Goal: Task Accomplishment & Management: Use online tool/utility

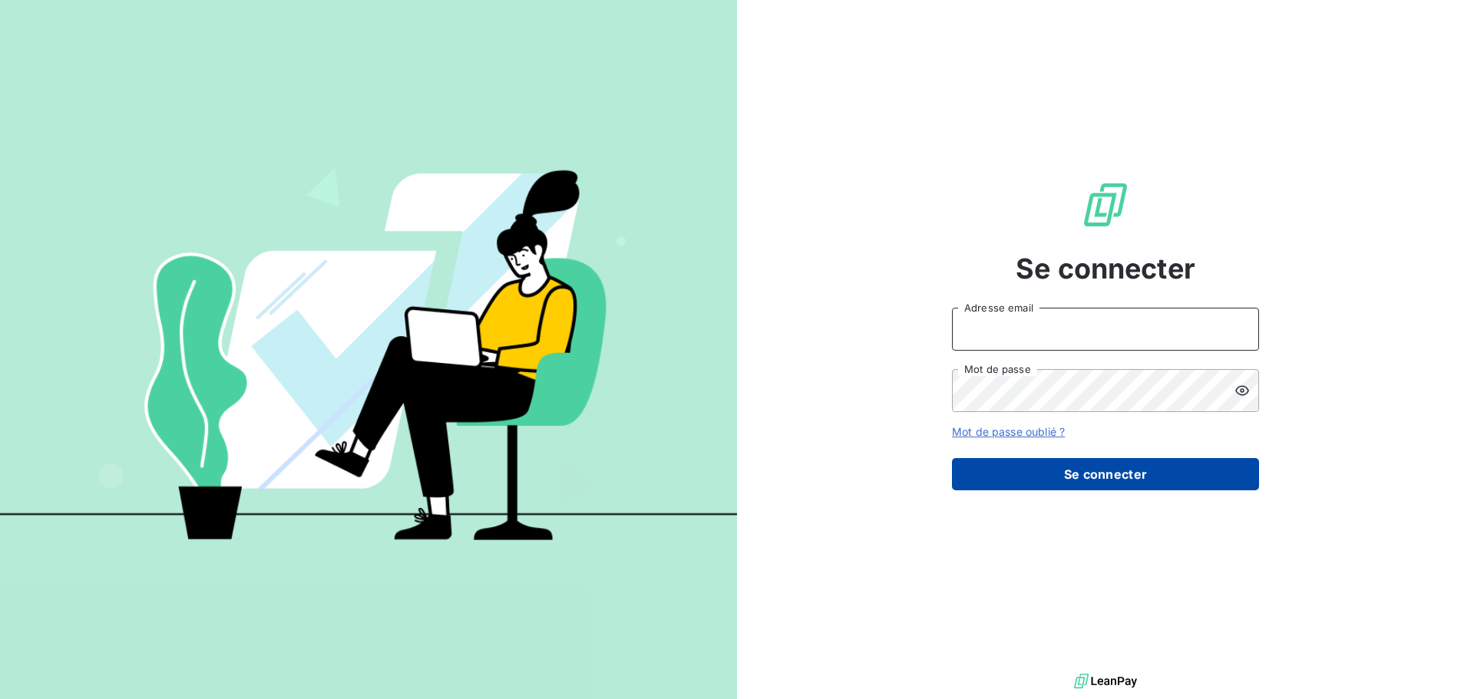
type input "[EMAIL_ADDRESS][DOMAIN_NAME]"
click at [1182, 474] on button "Se connecter" at bounding box center [1105, 474] width 307 height 32
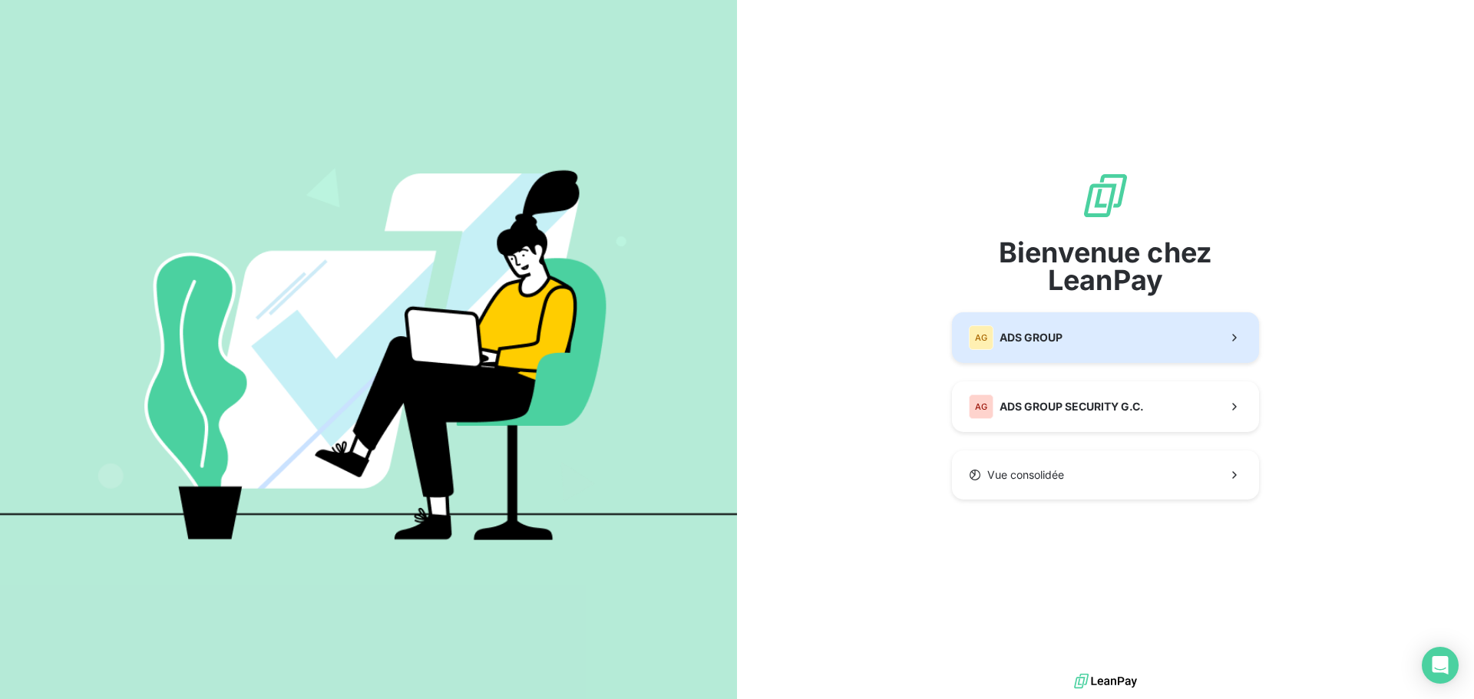
click at [1004, 342] on span "ADS GROUP" at bounding box center [1031, 337] width 63 height 15
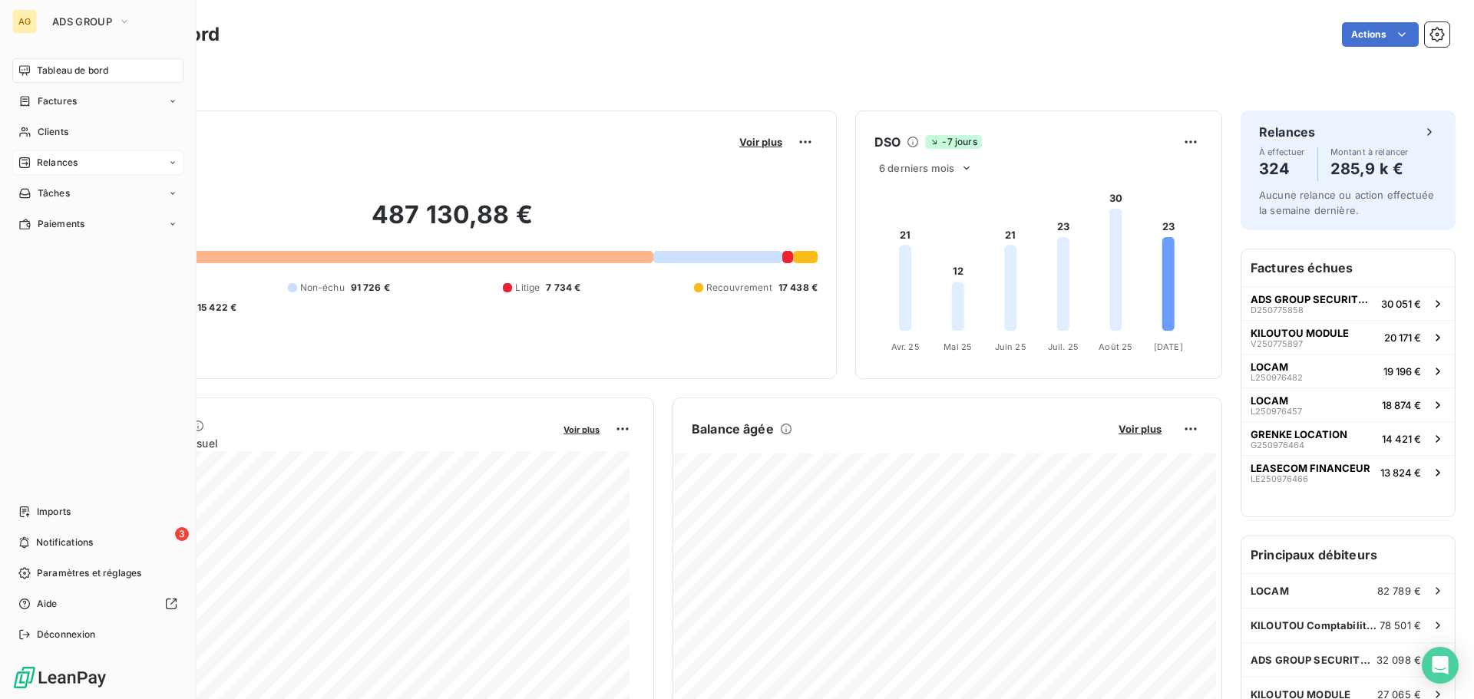
click at [37, 161] on span "Relances" at bounding box center [57, 163] width 41 height 14
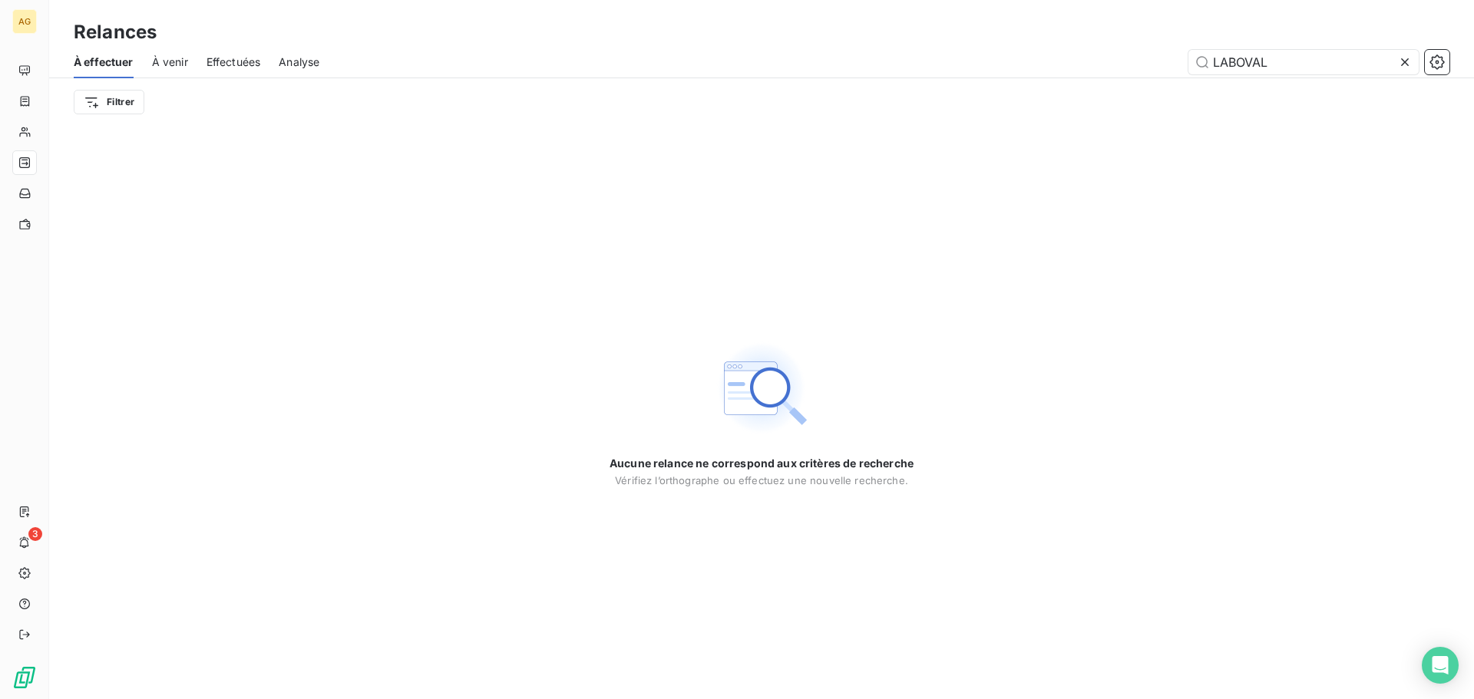
click at [1403, 61] on icon at bounding box center [1404, 62] width 15 height 15
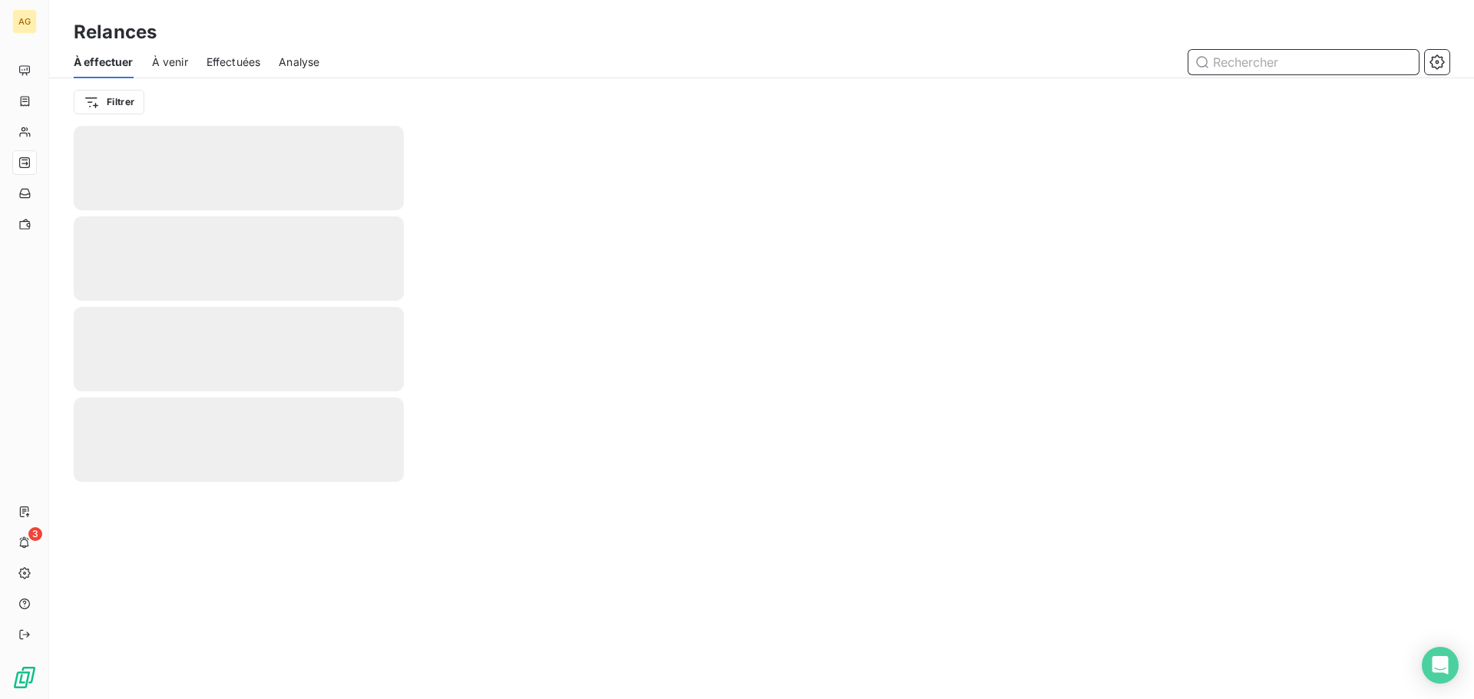
click at [1342, 65] on input "text" at bounding box center [1303, 62] width 230 height 25
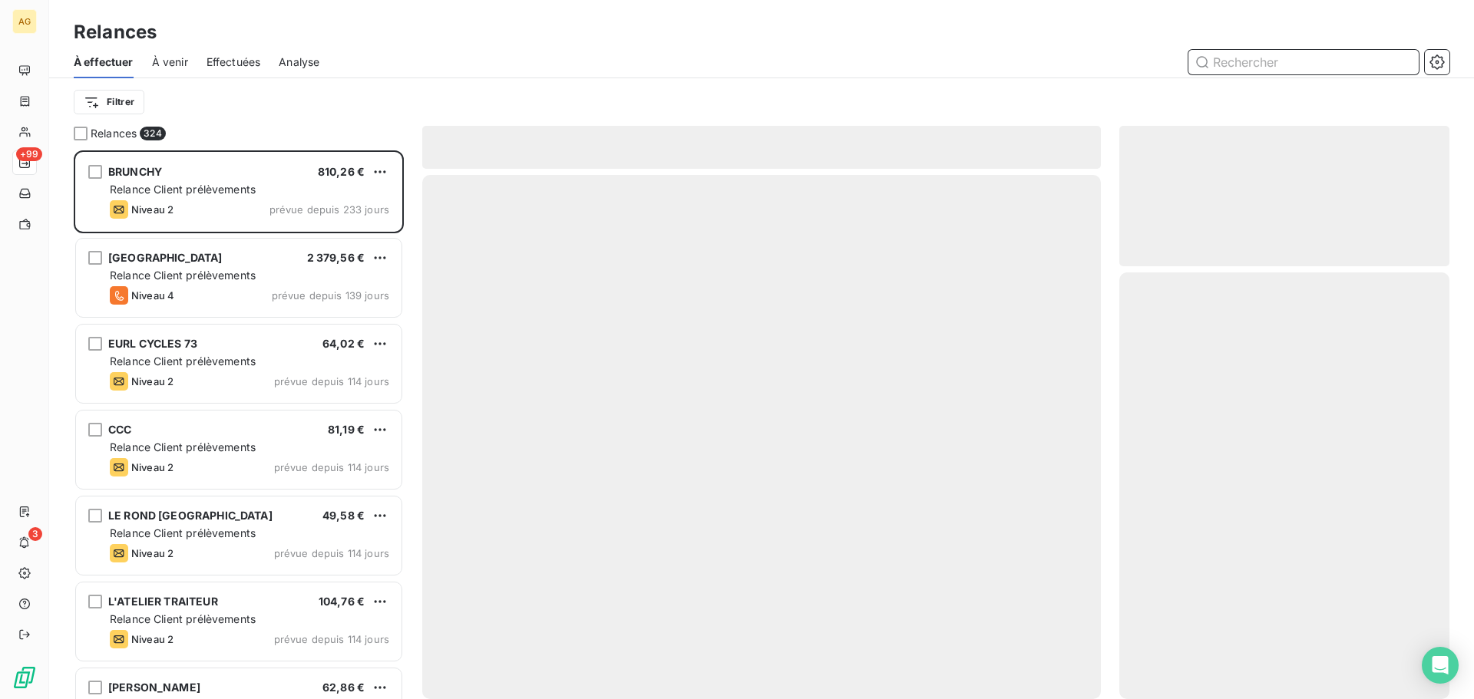
scroll to position [537, 319]
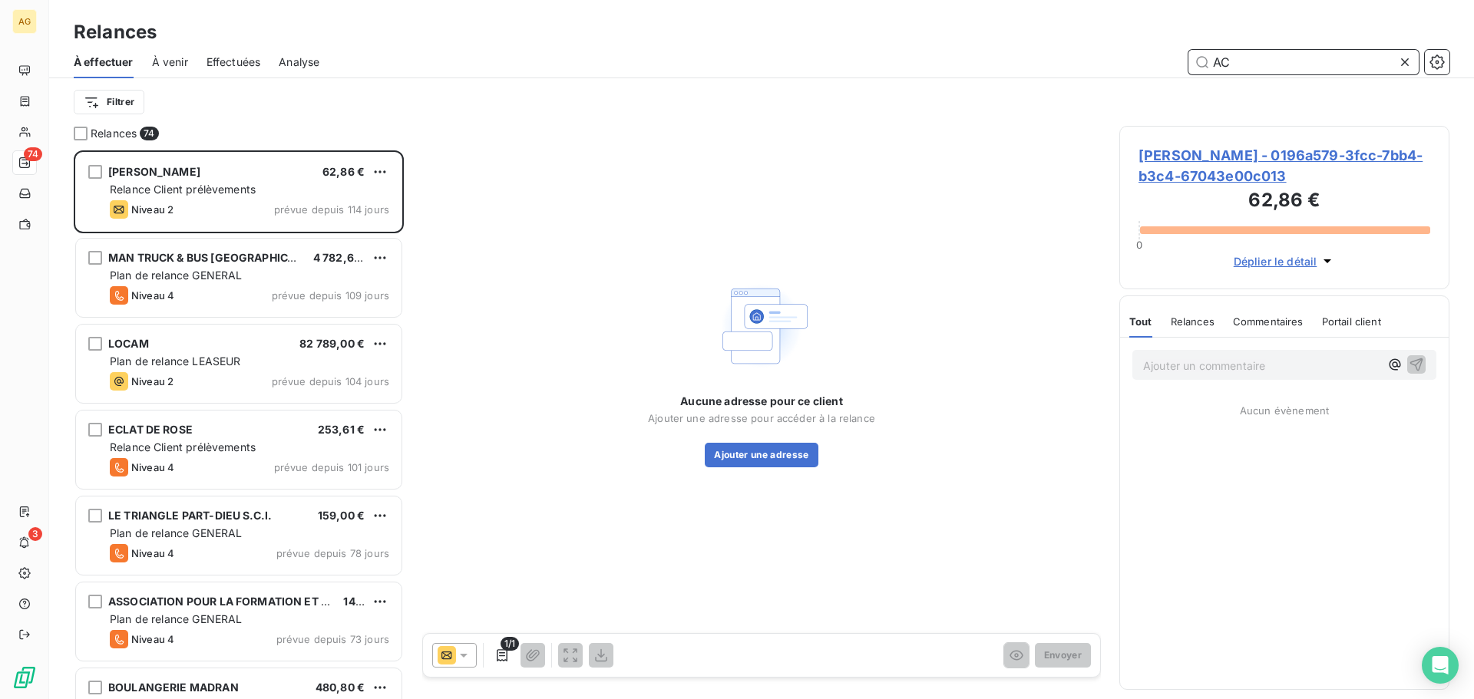
scroll to position [537, 319]
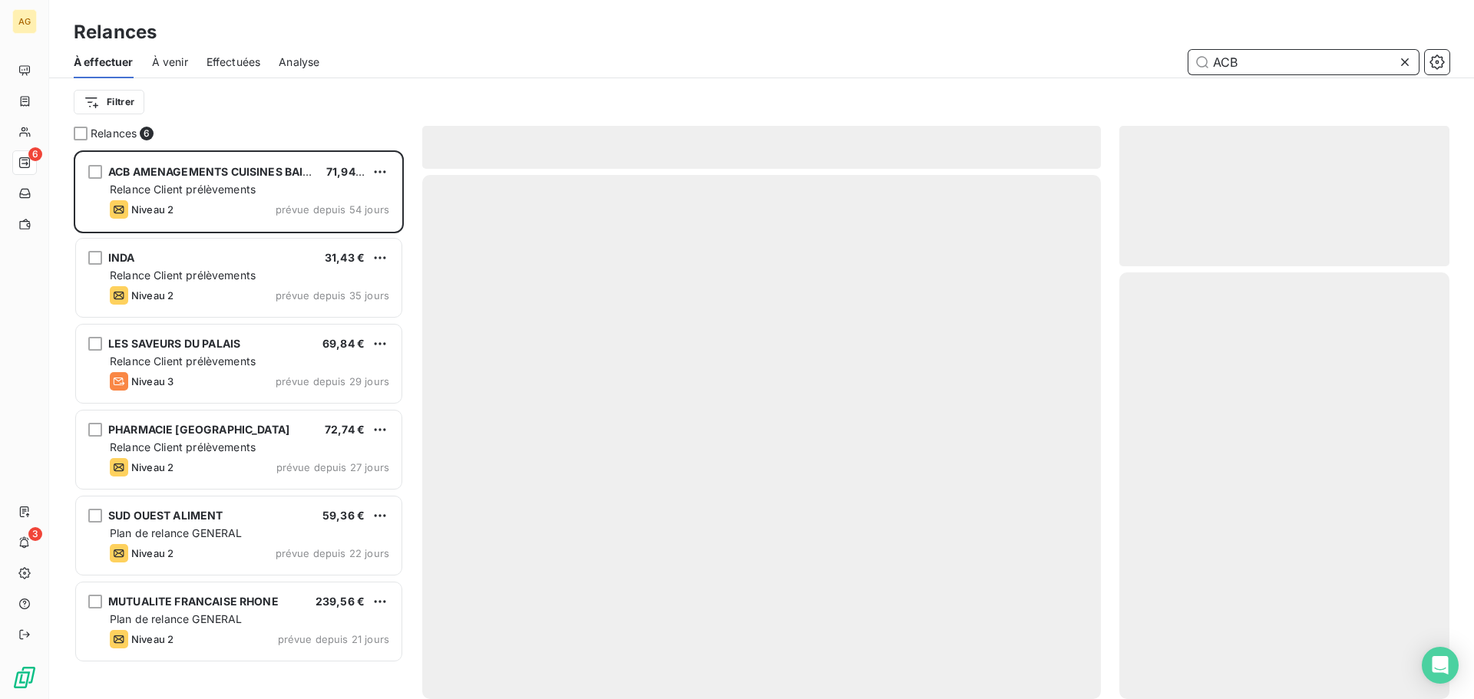
scroll to position [537, 319]
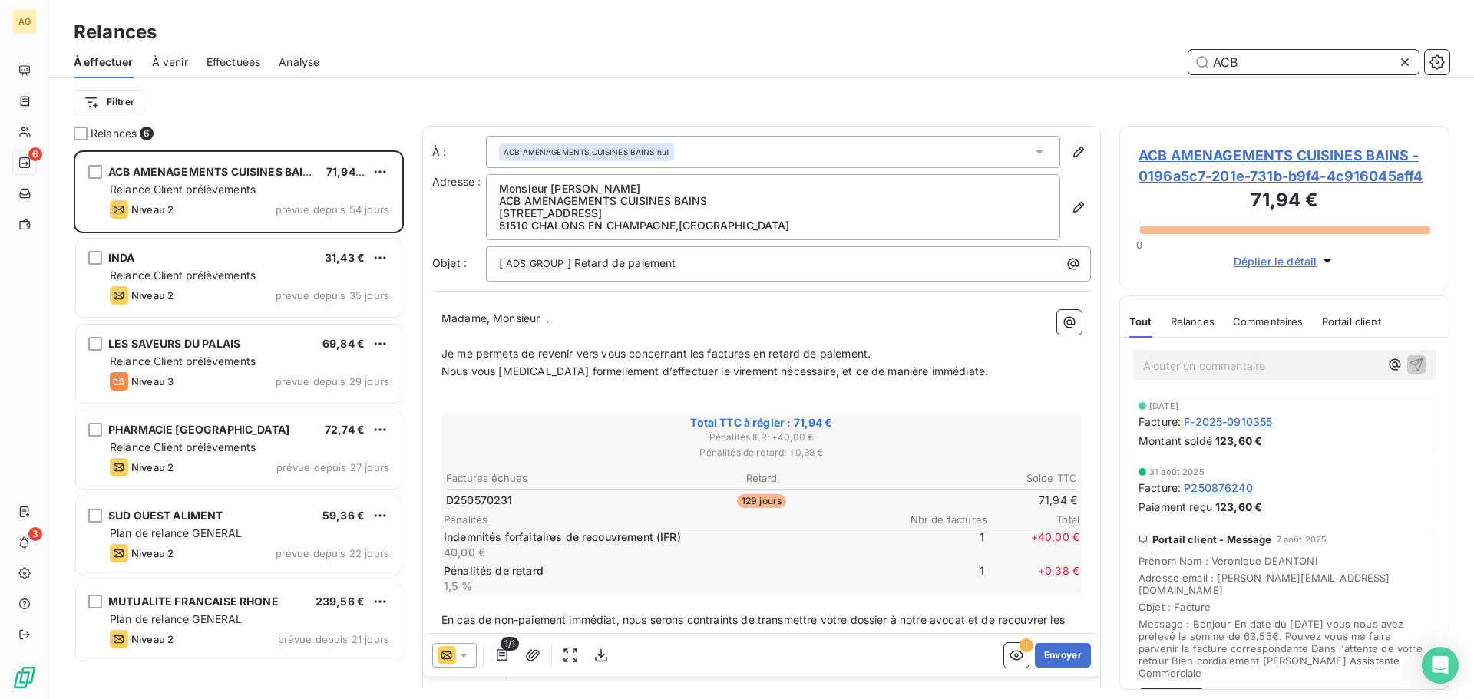
type input "ACB"
click at [1262, 159] on span "ACB AMENAGEMENTS CUISINES BAINS - 0196a5c7-201e-731b-b9f4-4c916045aff4" at bounding box center [1284, 165] width 292 height 41
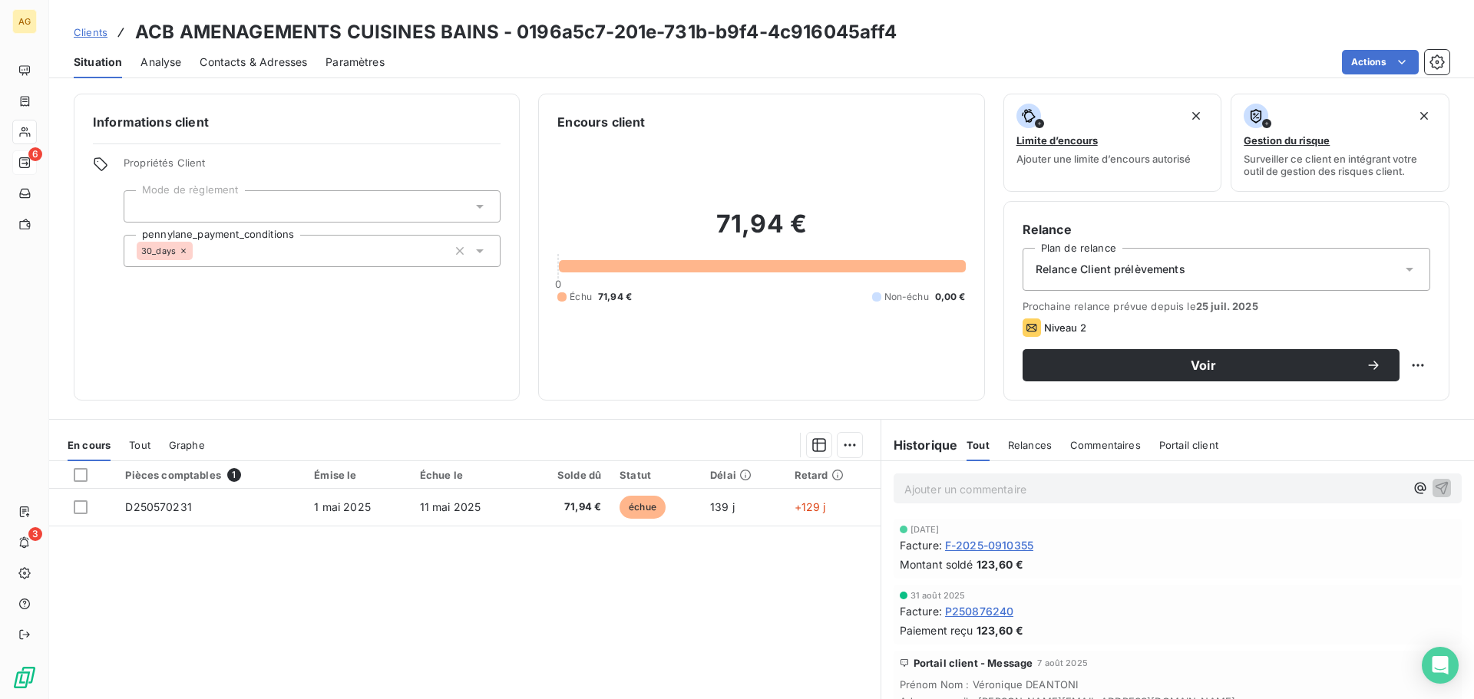
click at [223, 64] on span "Contacts & Adresses" at bounding box center [253, 62] width 107 height 15
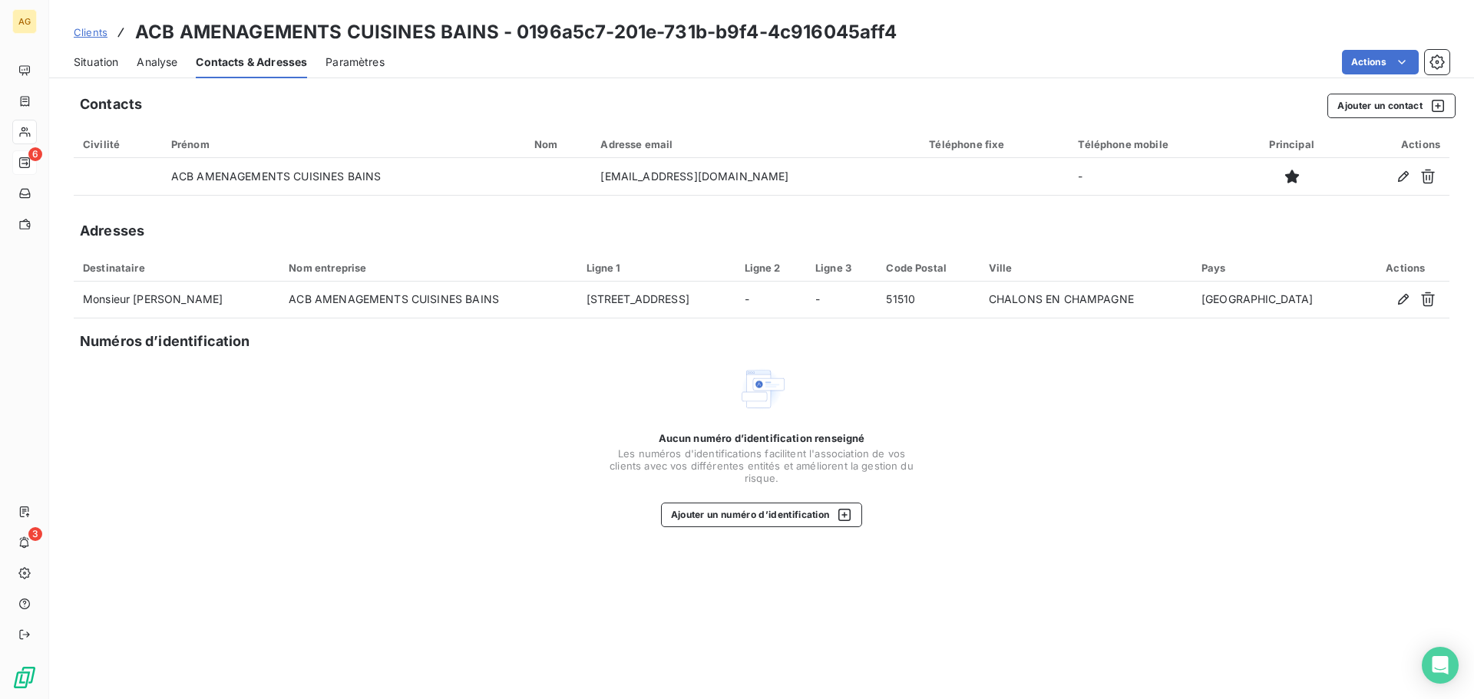
click at [91, 66] on span "Situation" at bounding box center [96, 62] width 45 height 15
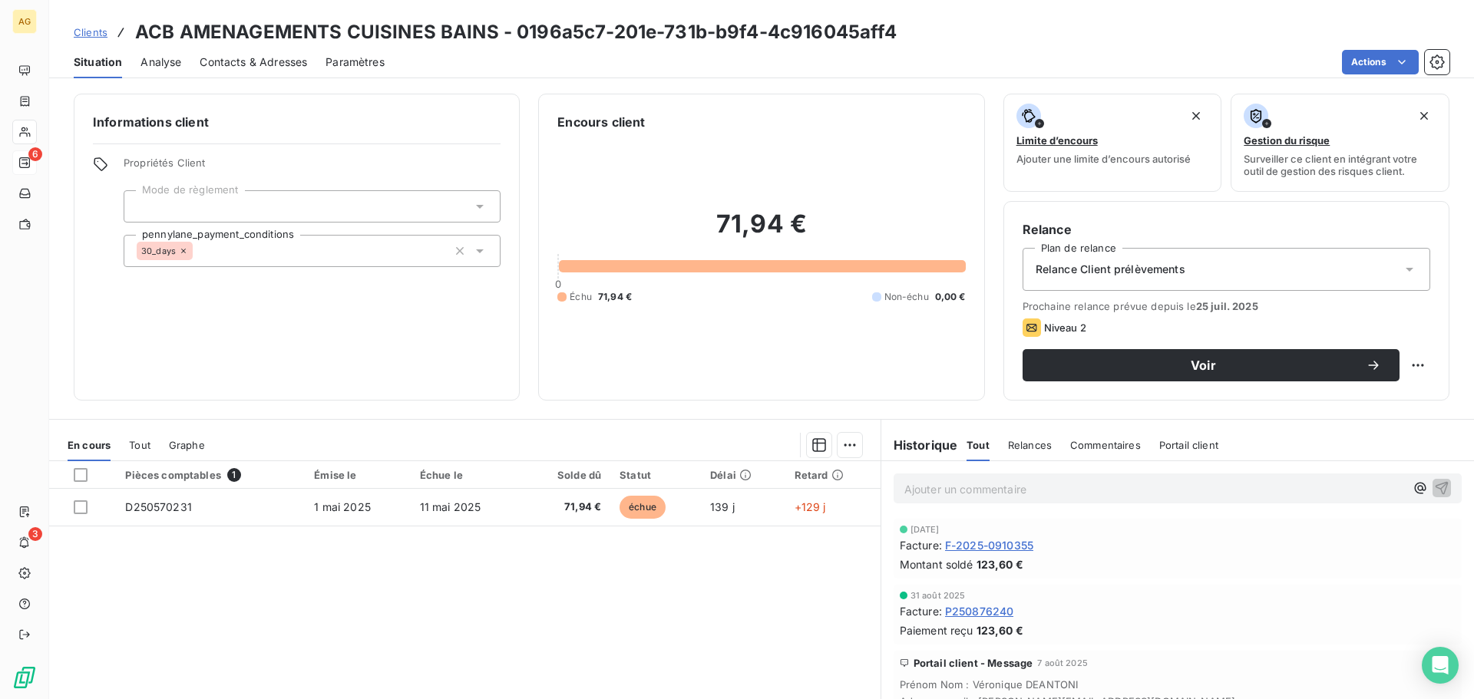
click at [1036, 448] on span "Relances" at bounding box center [1030, 445] width 44 height 12
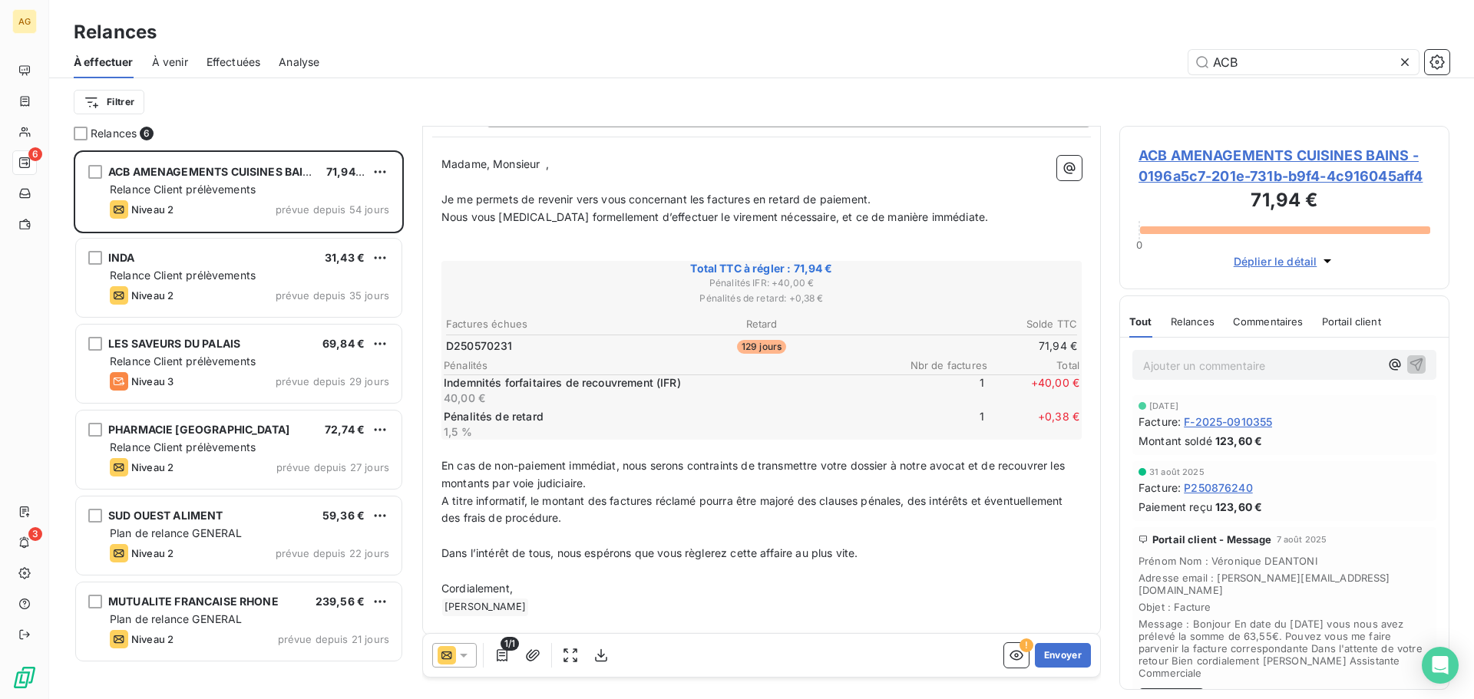
scroll to position [164, 0]
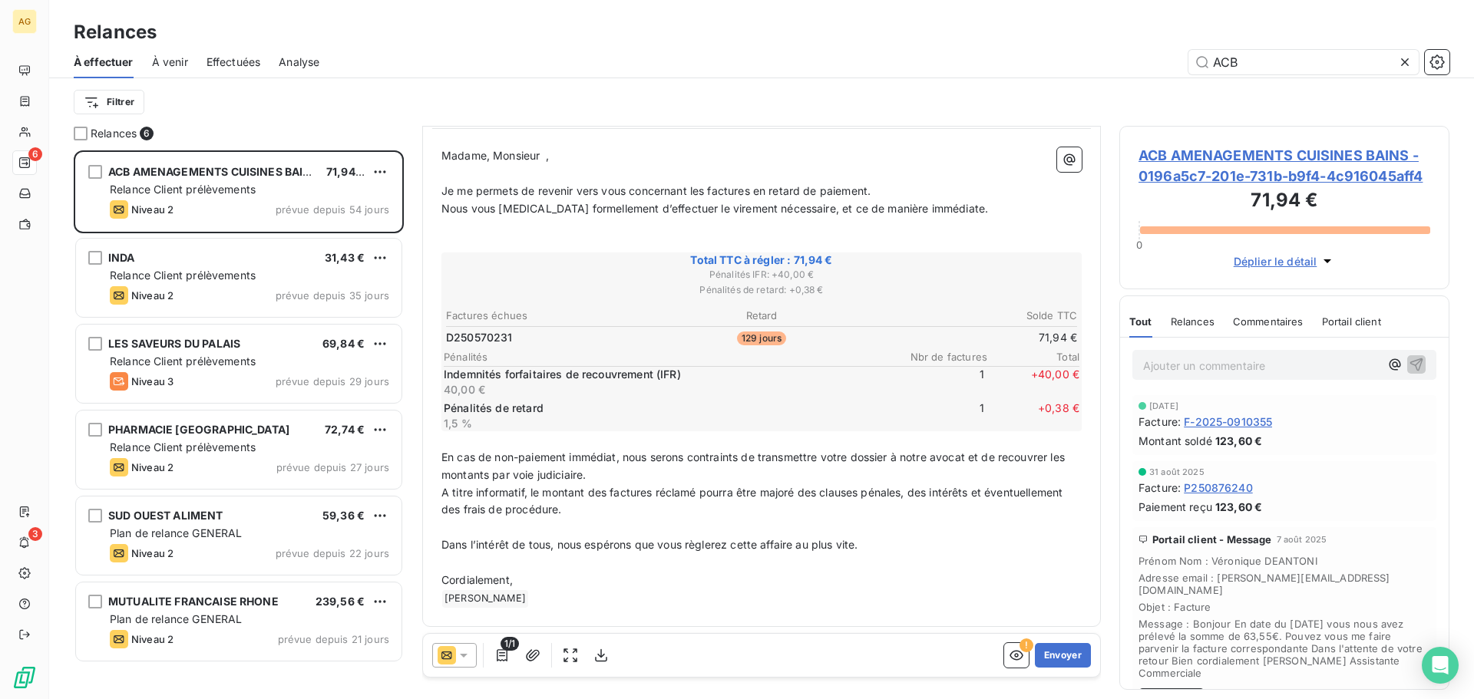
click at [471, 657] on div at bounding box center [454, 655] width 45 height 25
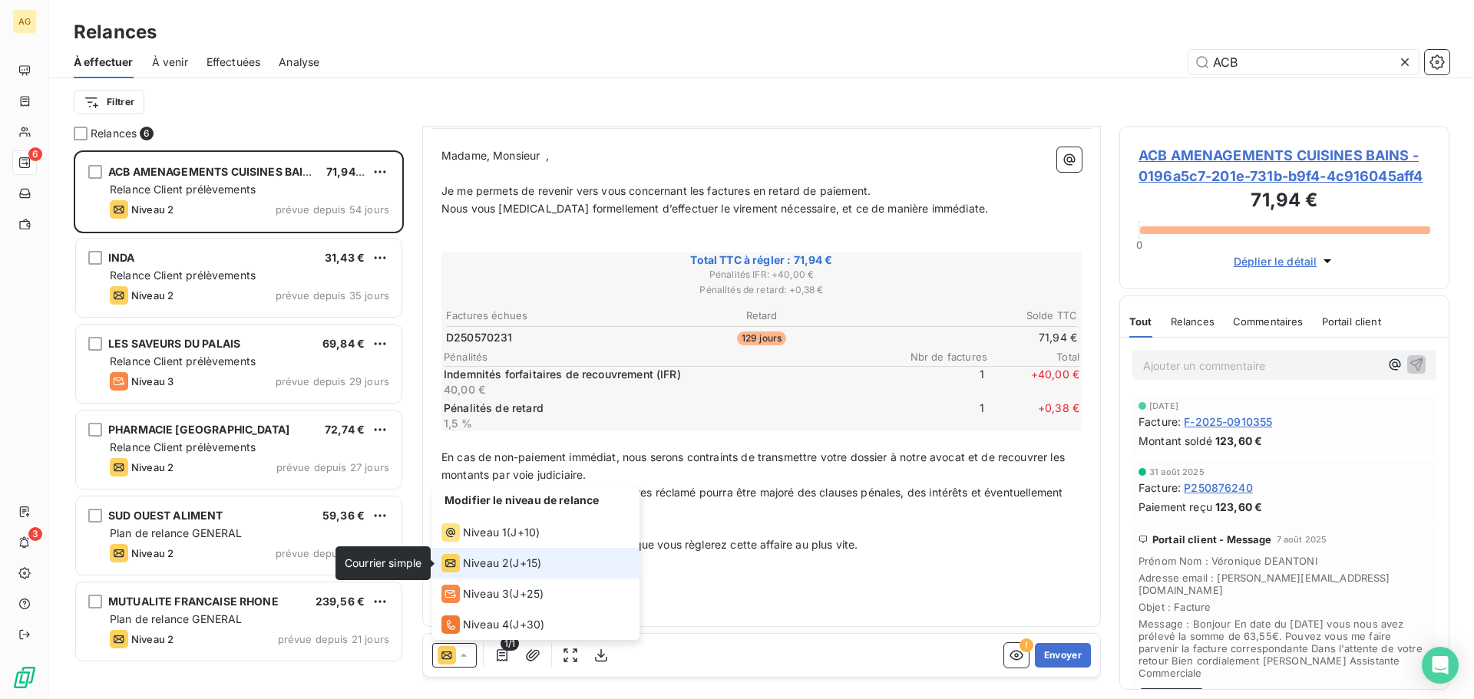
click at [459, 561] on icon at bounding box center [450, 563] width 18 height 18
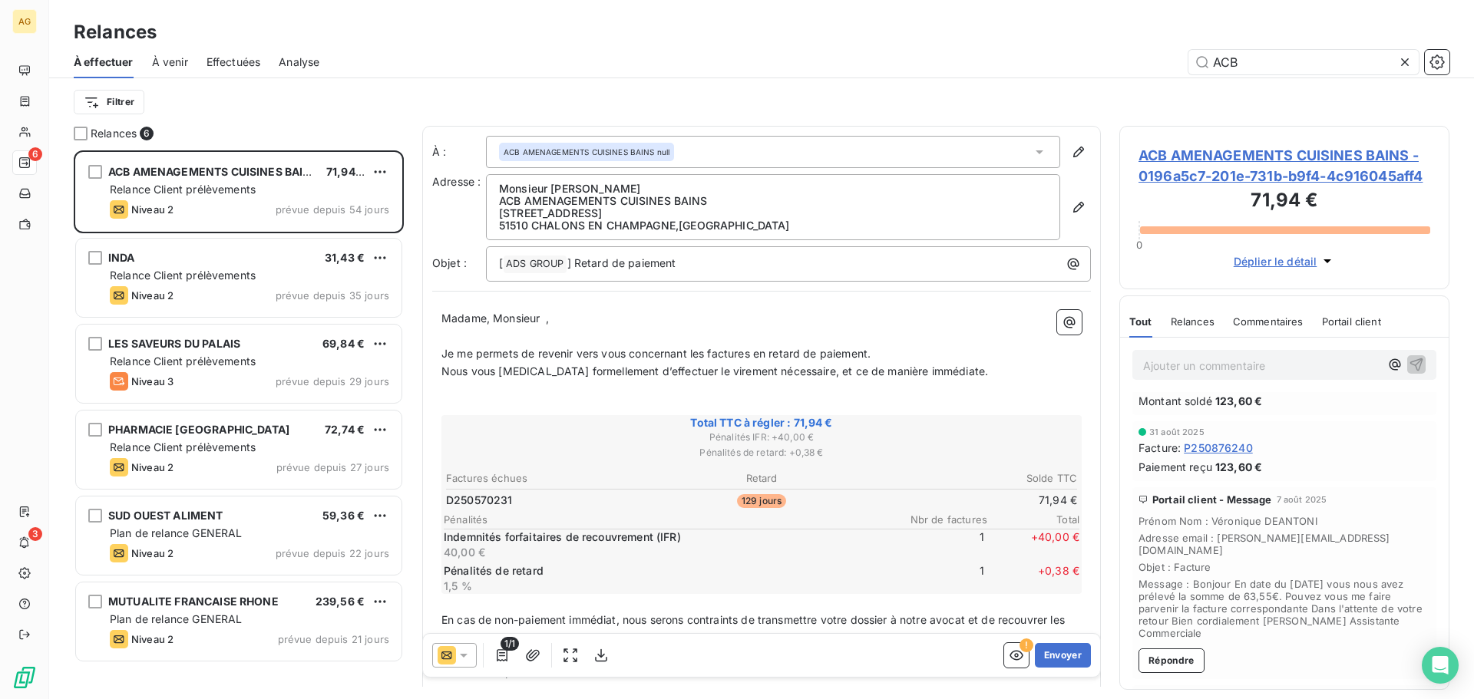
scroll to position [78, 0]
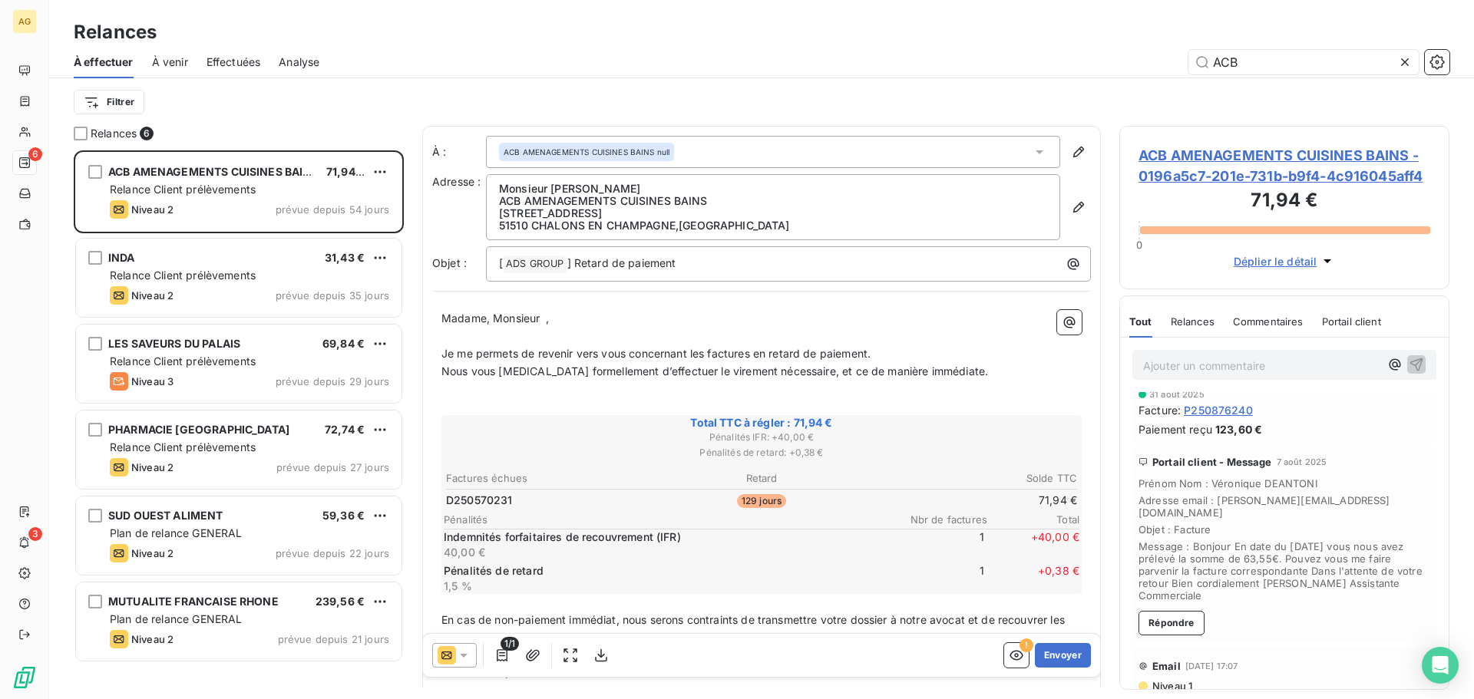
click at [1191, 327] on span "Relances" at bounding box center [1193, 322] width 44 height 12
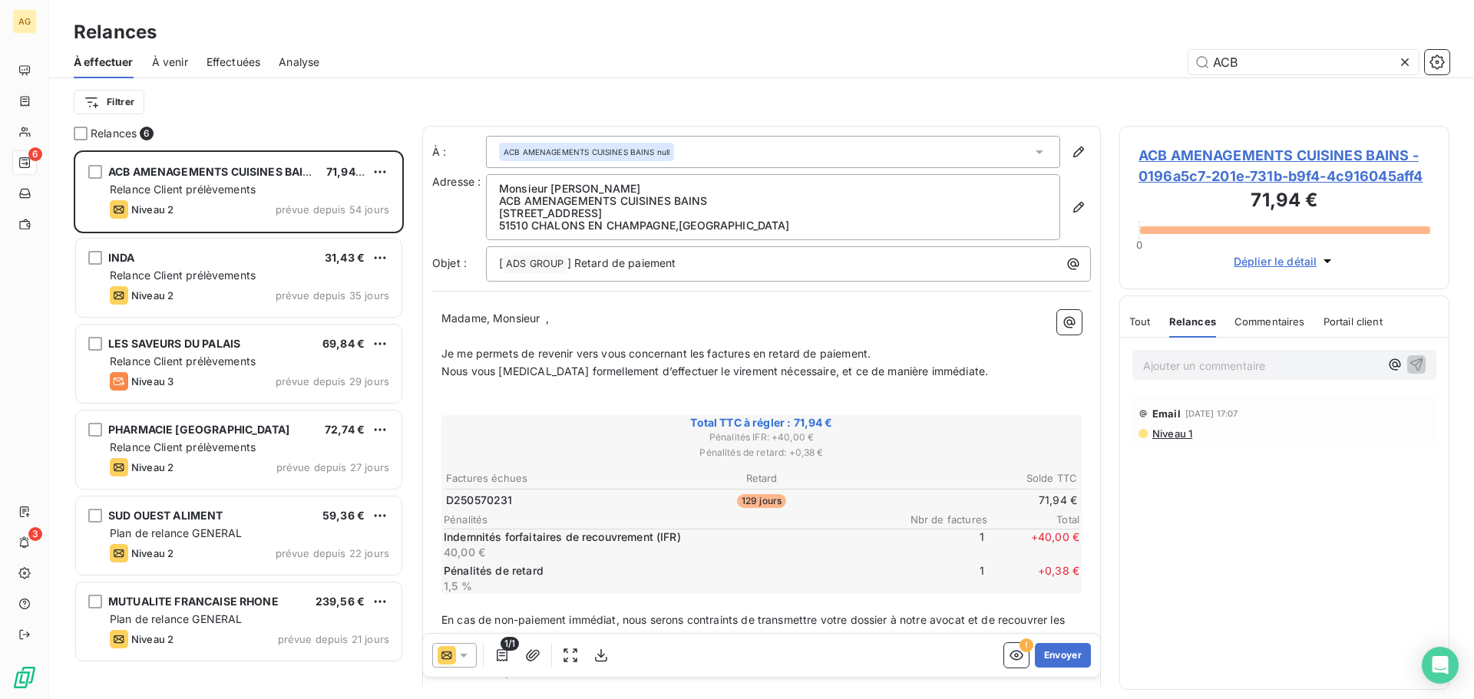
click at [694, 351] on span "Je me permets de revenir vers vous concernant les factures en retard de paiemen…" at bounding box center [655, 353] width 429 height 13
click at [1059, 646] on button "Envoyer" at bounding box center [1063, 655] width 56 height 25
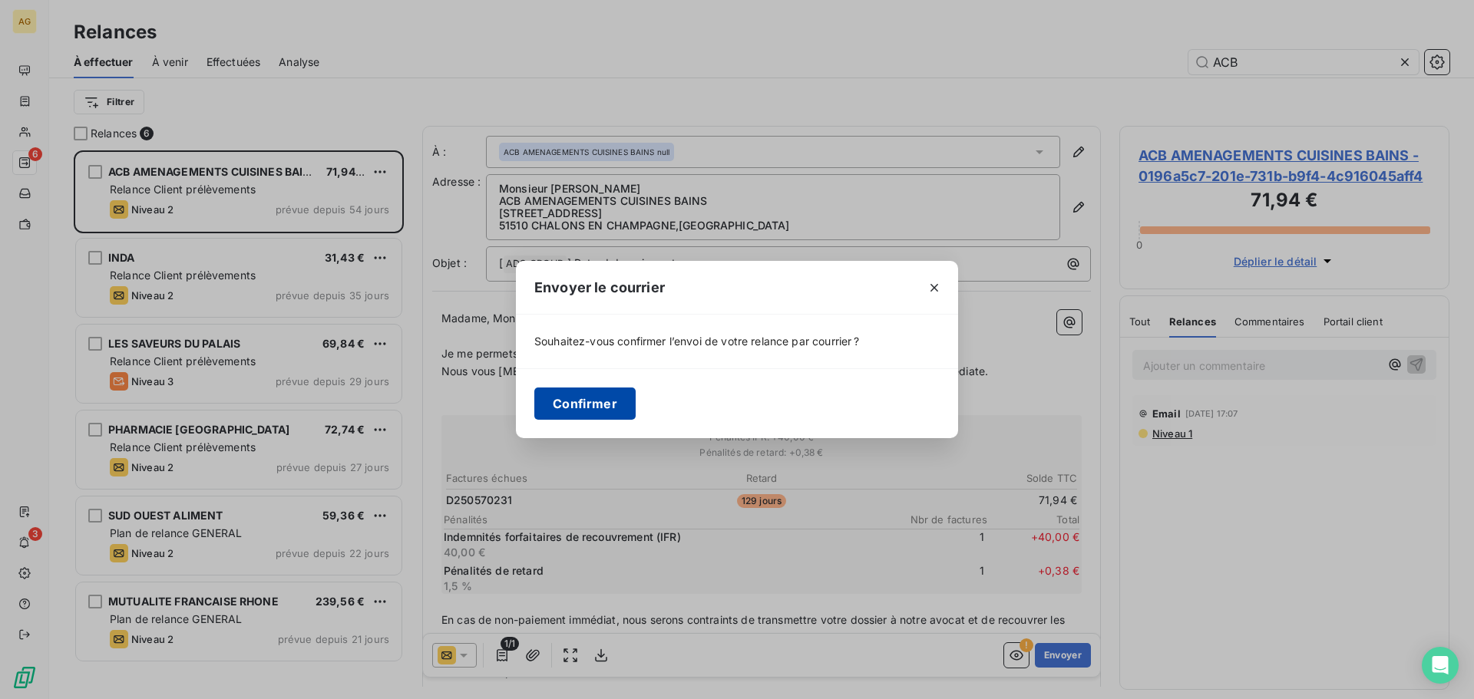
click at [613, 410] on button "Confirmer" at bounding box center [584, 404] width 101 height 32
